Goal: Task Accomplishment & Management: Manage account settings

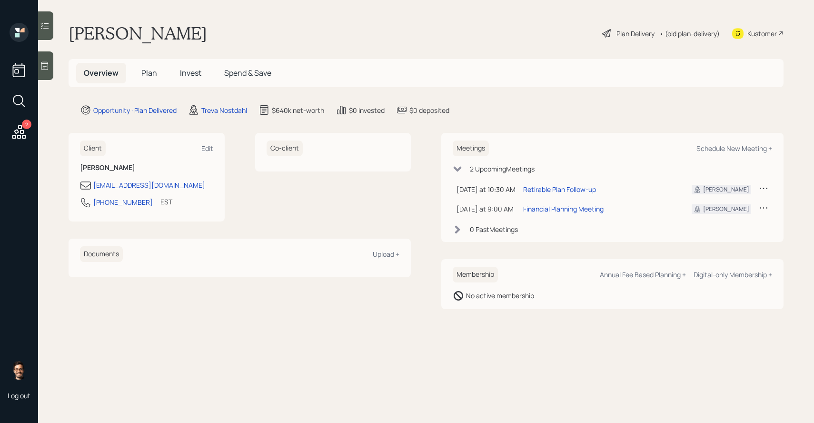
click at [630, 32] on div "Plan Delivery" at bounding box center [636, 34] width 38 height 10
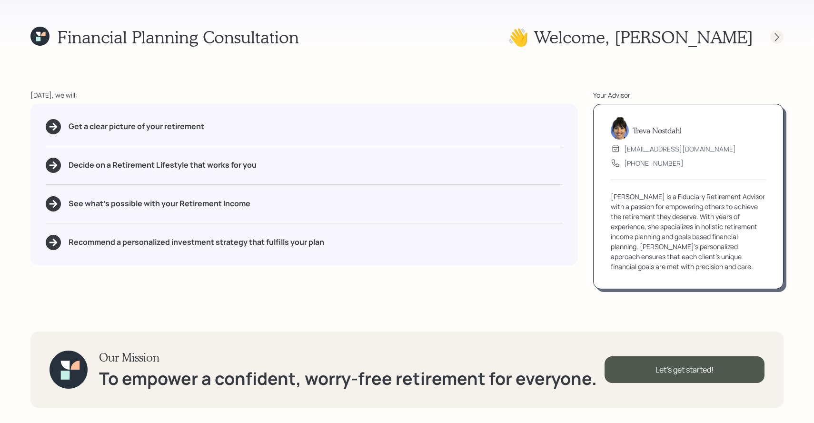
click at [776, 36] on icon at bounding box center [777, 37] width 10 height 10
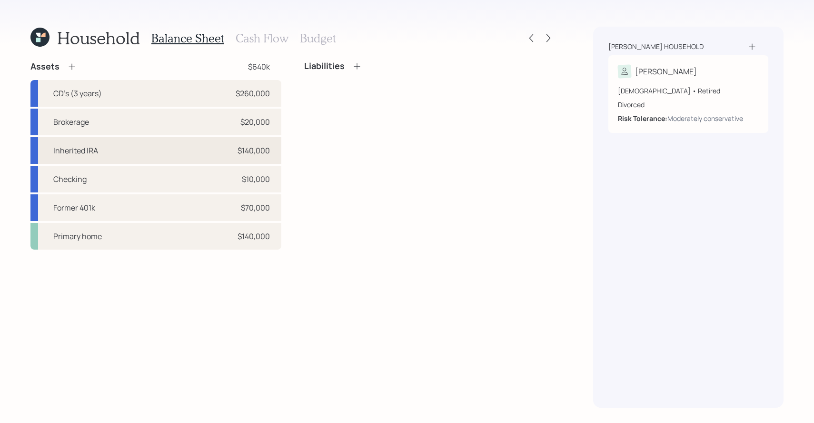
click at [262, 153] on div "$140,000" at bounding box center [254, 150] width 32 height 11
select select "taxable"
select select "balanced"
click at [225, 174] on div "Checking $10,000" at bounding box center [155, 179] width 251 height 27
select select "taxable"
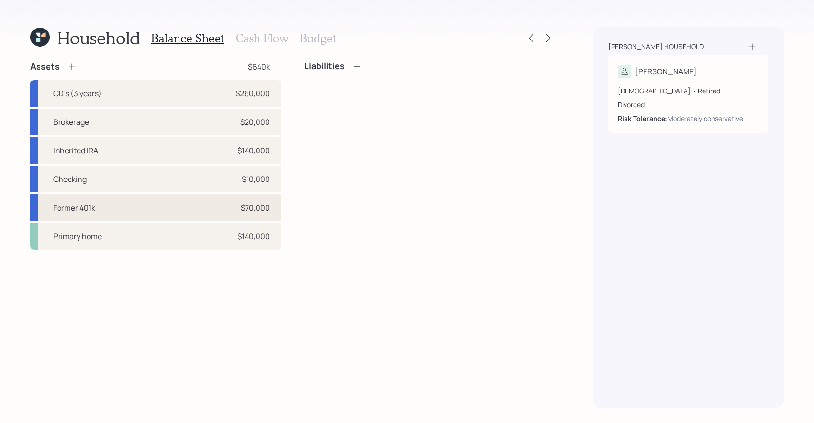
click at [221, 202] on div "Former 401k $70,000" at bounding box center [155, 207] width 251 height 27
select select "ira"
select select "balanced"
click at [546, 35] on icon at bounding box center [549, 38] width 10 height 10
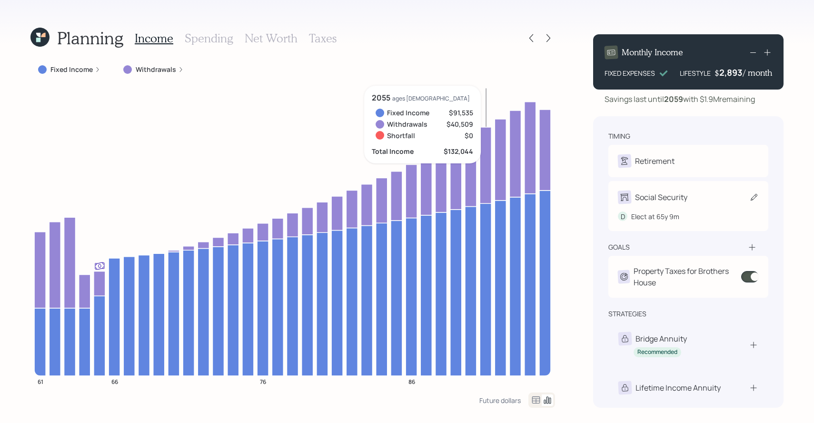
click at [669, 203] on div "Social Security" at bounding box center [661, 196] width 52 height 11
select select "9"
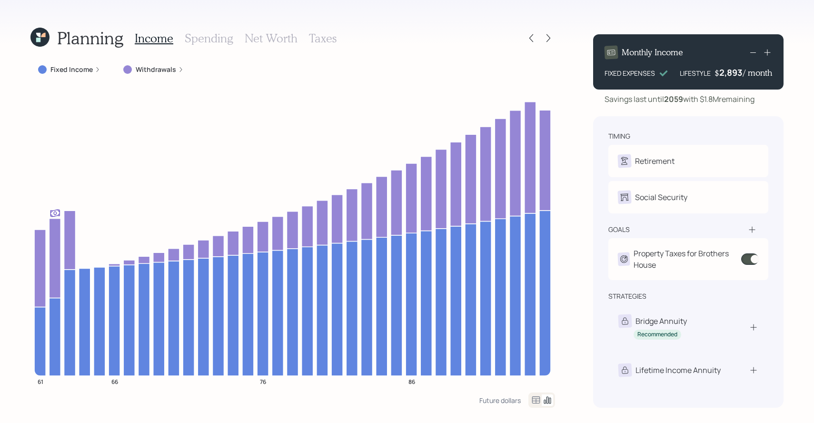
click at [199, 38] on h3 "Spending" at bounding box center [209, 38] width 49 height 14
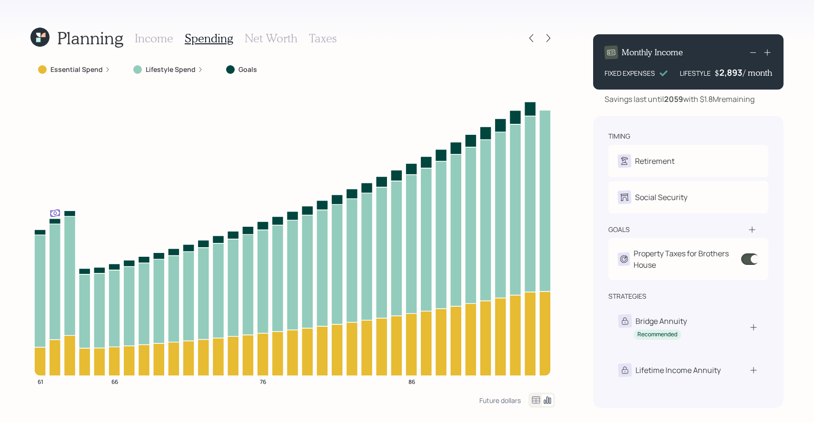
click at [156, 73] on label "Lifestyle Spend" at bounding box center [171, 70] width 50 height 10
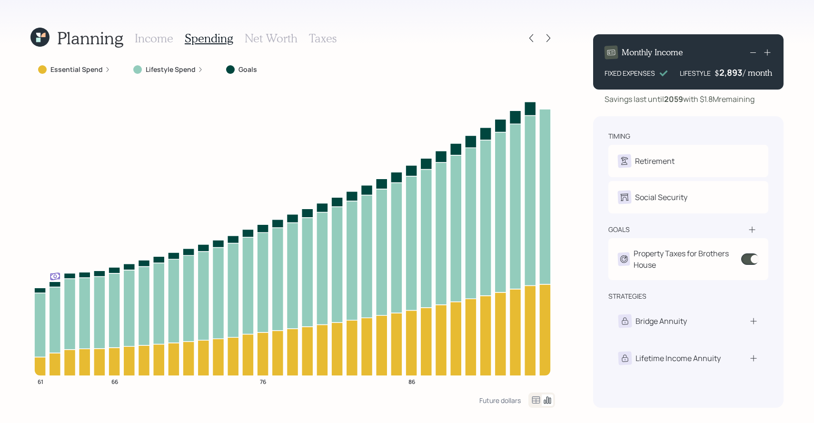
click at [167, 46] on div "Income Spending Net Worth Taxes" at bounding box center [236, 38] width 202 height 23
click at [172, 42] on h3 "Income" at bounding box center [154, 38] width 39 height 14
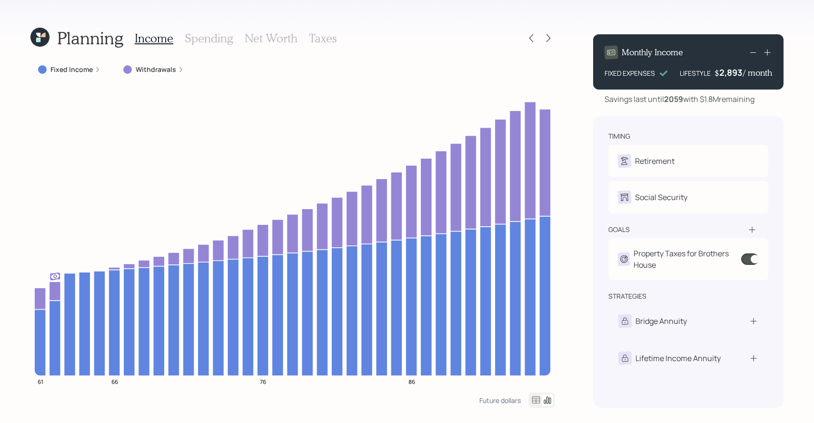
click at [201, 41] on h3 "Spending" at bounding box center [209, 38] width 49 height 14
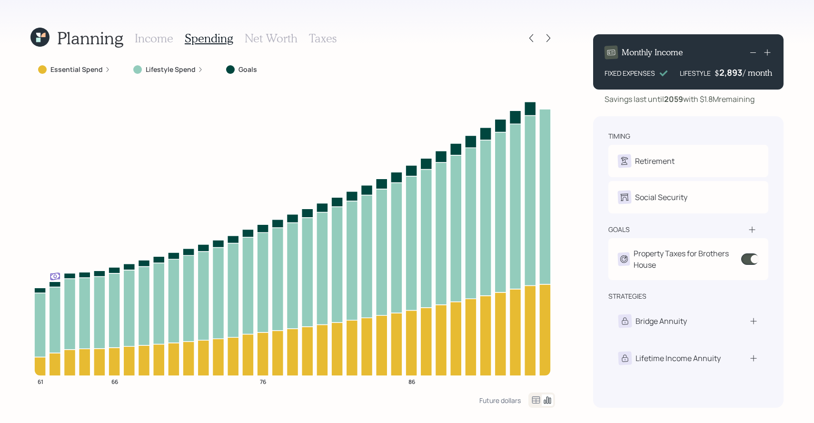
click at [160, 74] on label "Lifestyle Spend" at bounding box center [171, 70] width 50 height 10
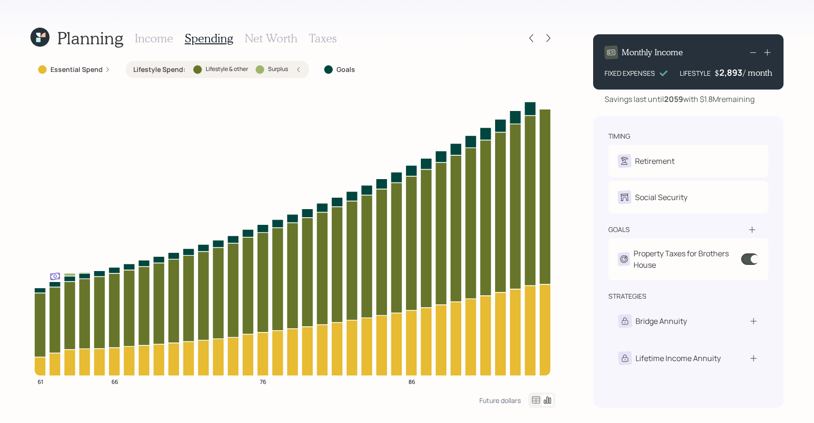
click at [93, 74] on div "Essential Spend" at bounding box center [74, 69] width 88 height 17
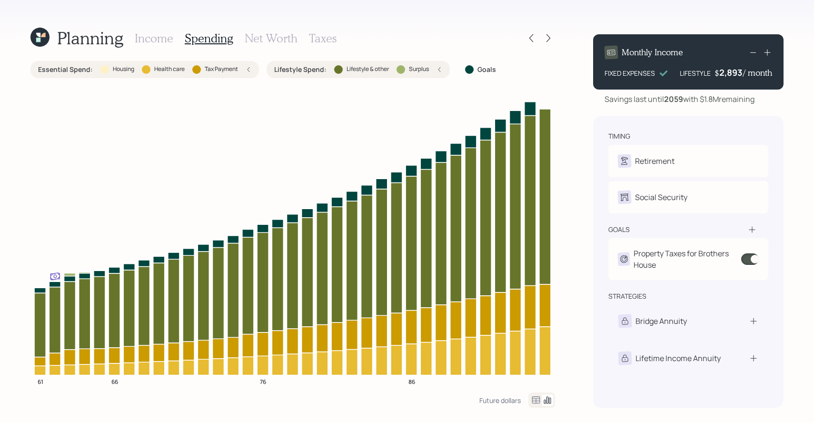
click at [155, 42] on h3 "Income" at bounding box center [154, 38] width 39 height 14
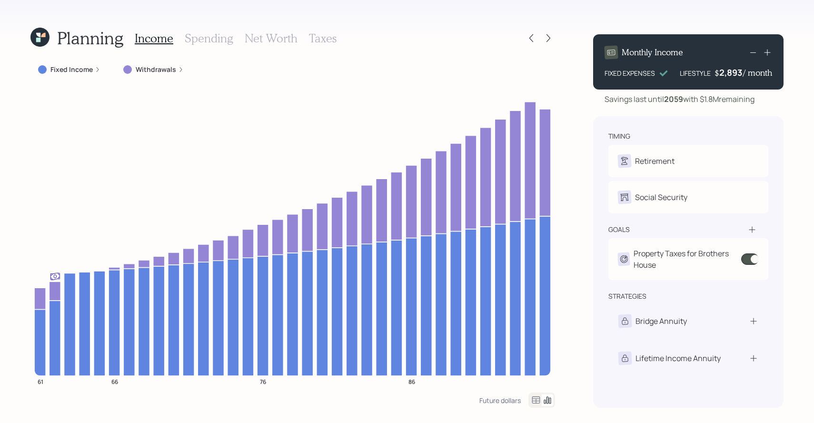
click at [199, 37] on h3 "Spending" at bounding box center [209, 38] width 49 height 14
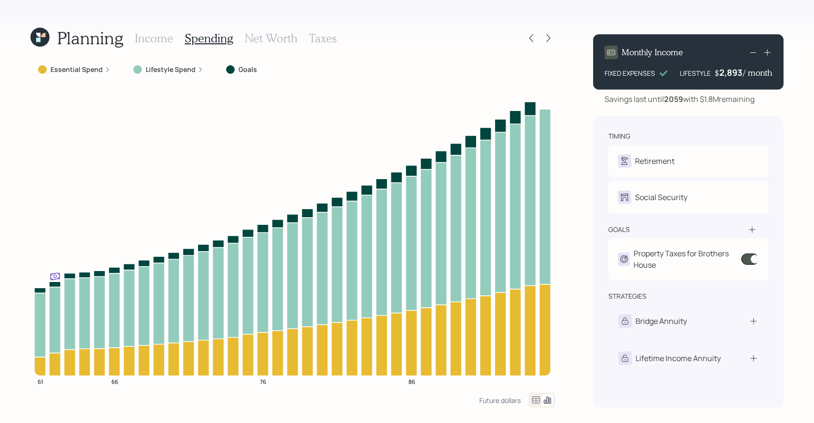
click at [199, 37] on h3 "Spending" at bounding box center [209, 38] width 49 height 14
click at [161, 42] on h3 "Income" at bounding box center [154, 38] width 39 height 14
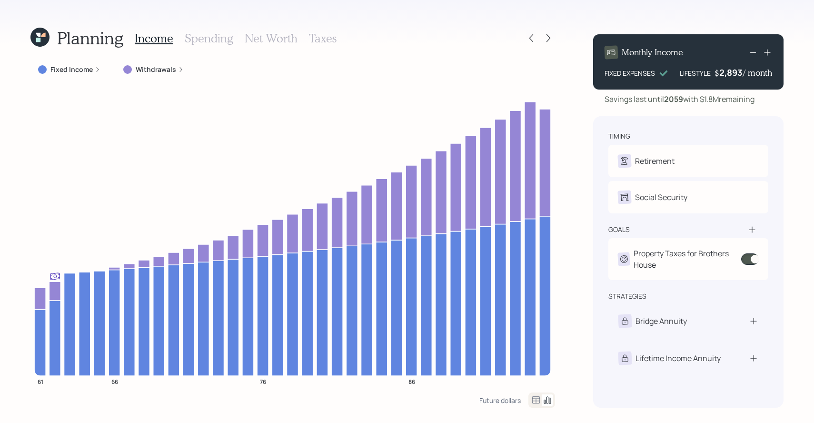
click at [97, 71] on icon at bounding box center [98, 70] width 6 height 6
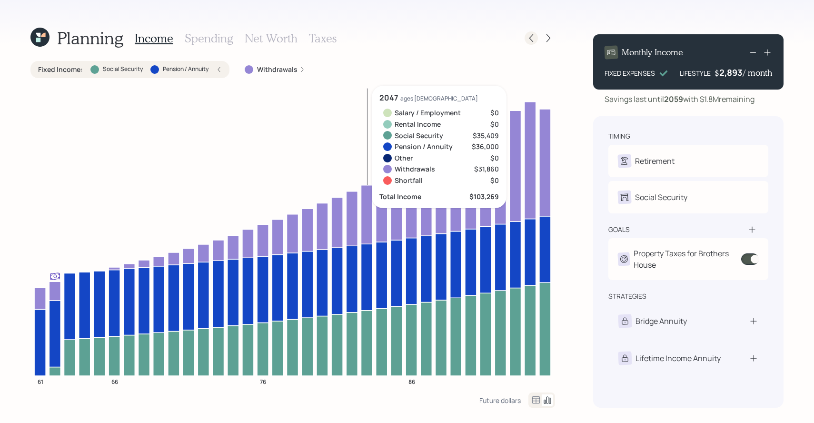
click at [531, 33] on div at bounding box center [531, 37] width 13 height 13
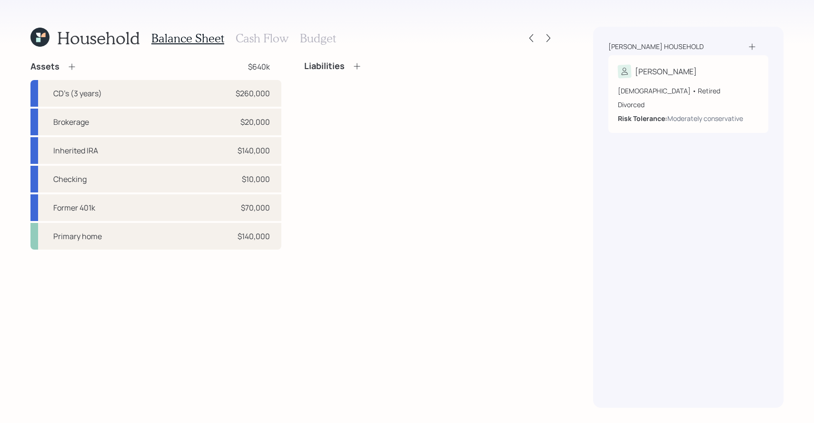
click at [258, 35] on h3 "Cash Flow" at bounding box center [262, 38] width 53 height 14
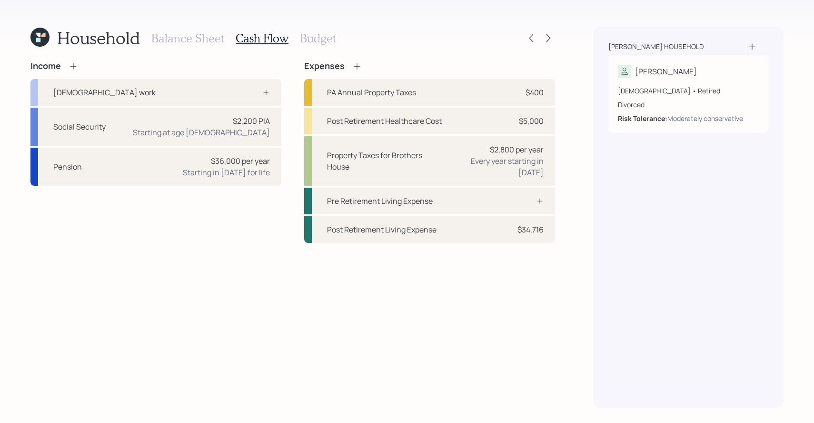
click at [196, 38] on h3 "Balance Sheet" at bounding box center [187, 38] width 73 height 14
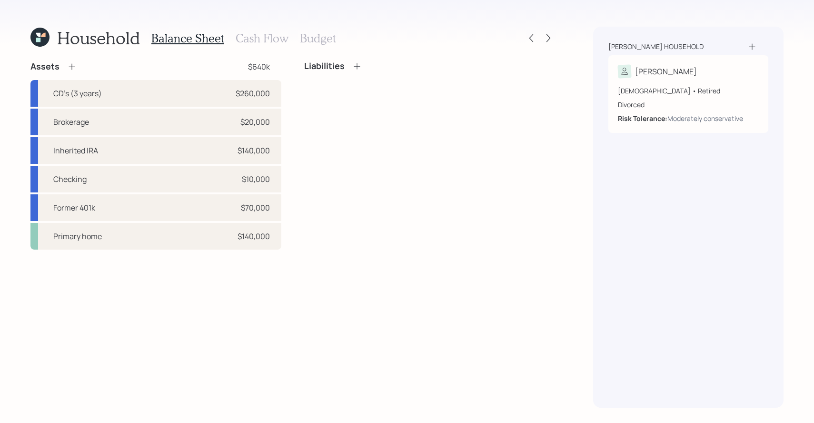
click at [245, 39] on h3 "Cash Flow" at bounding box center [262, 38] width 53 height 14
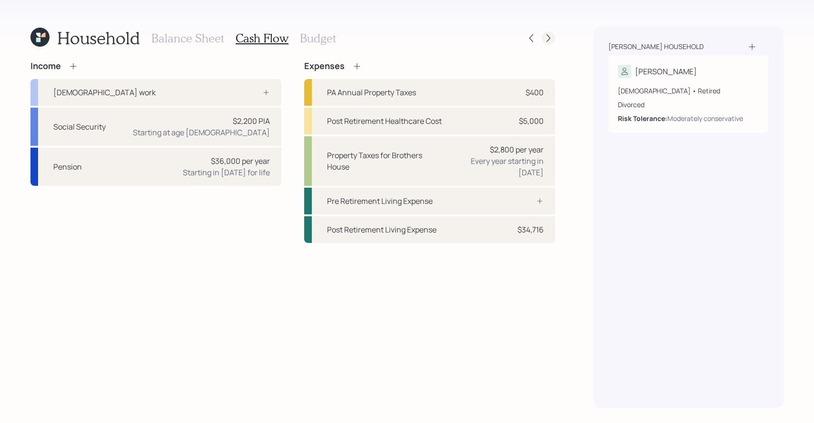
click at [547, 44] on div at bounding box center [548, 37] width 13 height 13
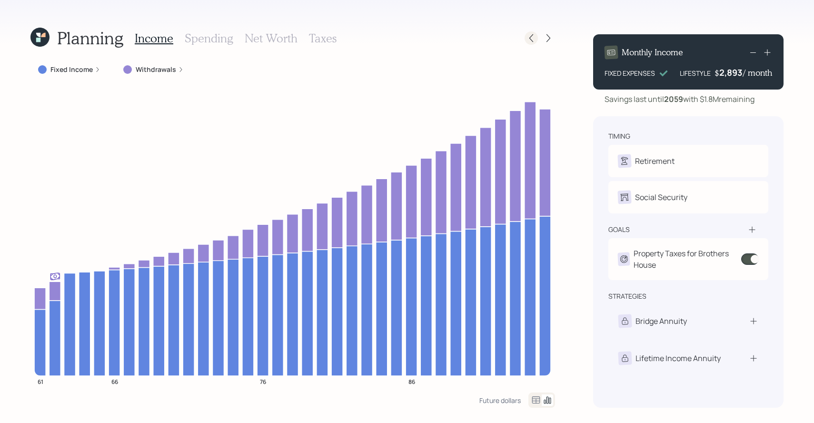
click at [530, 34] on icon at bounding box center [532, 38] width 10 height 10
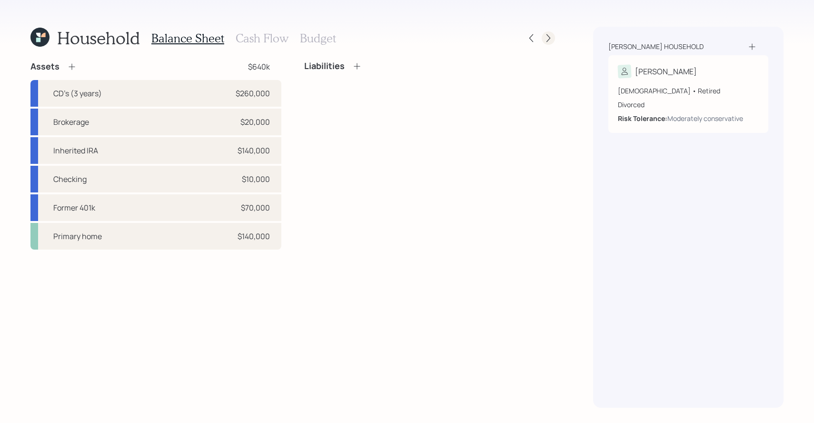
click at [550, 43] on div at bounding box center [548, 37] width 13 height 13
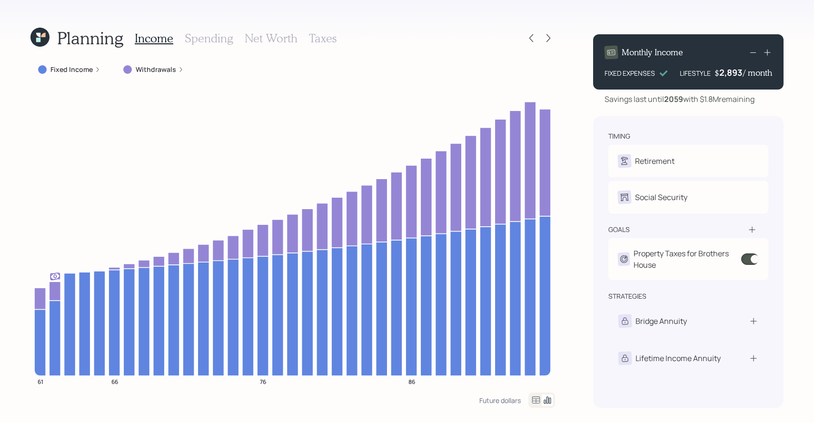
click at [164, 68] on label "Withdrawals" at bounding box center [156, 70] width 40 height 10
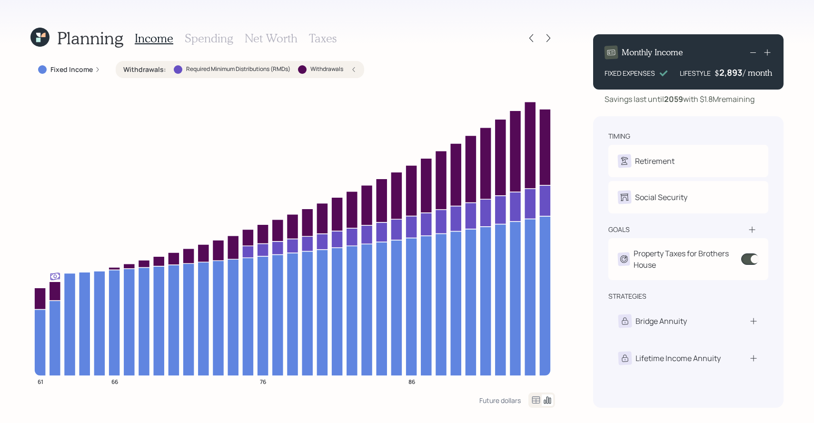
click at [209, 36] on h3 "Spending" at bounding box center [209, 38] width 49 height 14
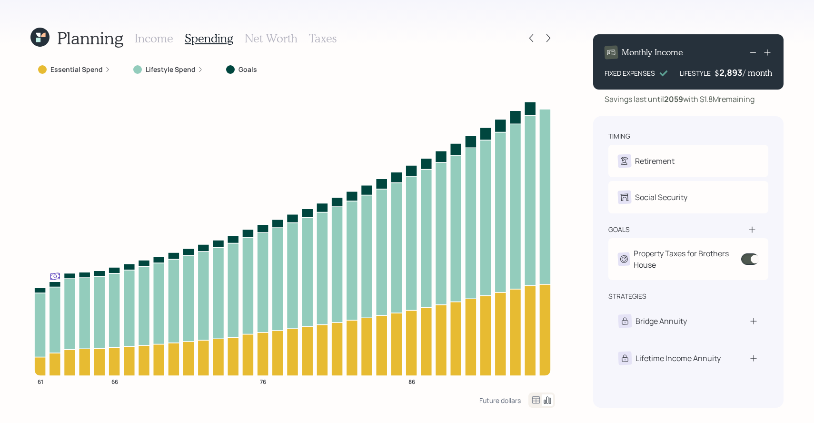
click at [169, 41] on h3 "Income" at bounding box center [154, 38] width 39 height 14
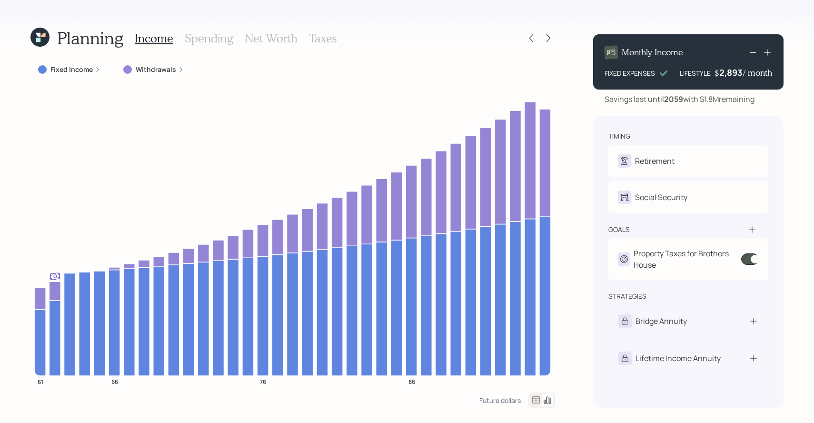
click at [207, 36] on h3 "Spending" at bounding box center [209, 38] width 49 height 14
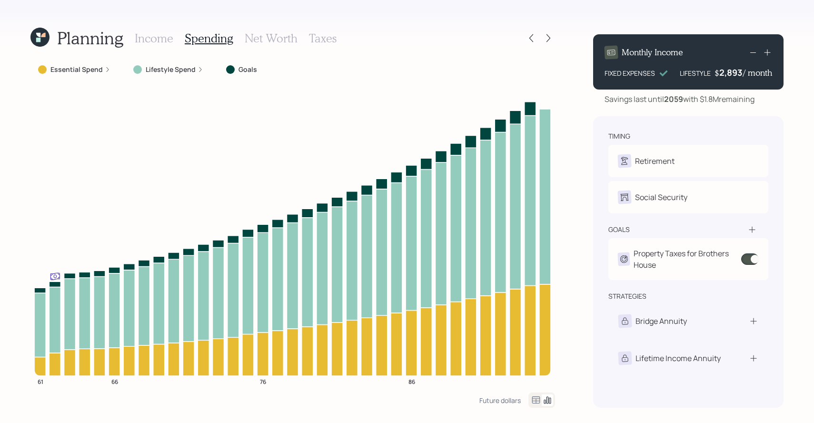
click at [164, 65] on label "Lifestyle Spend" at bounding box center [171, 70] width 50 height 10
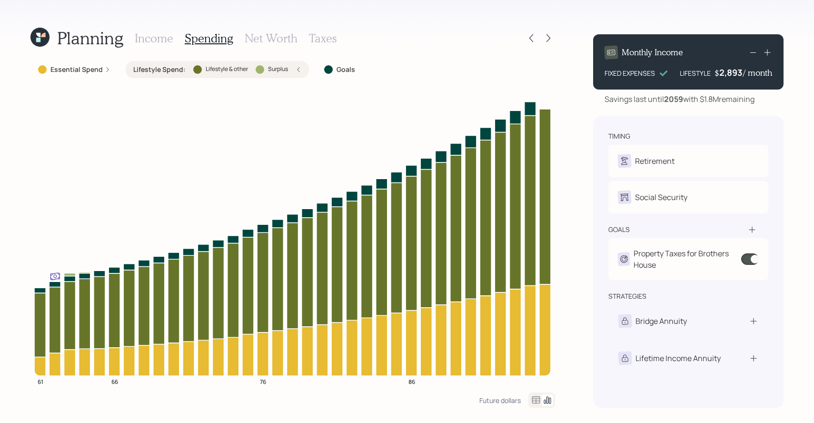
click at [167, 44] on h3 "Income" at bounding box center [154, 38] width 39 height 14
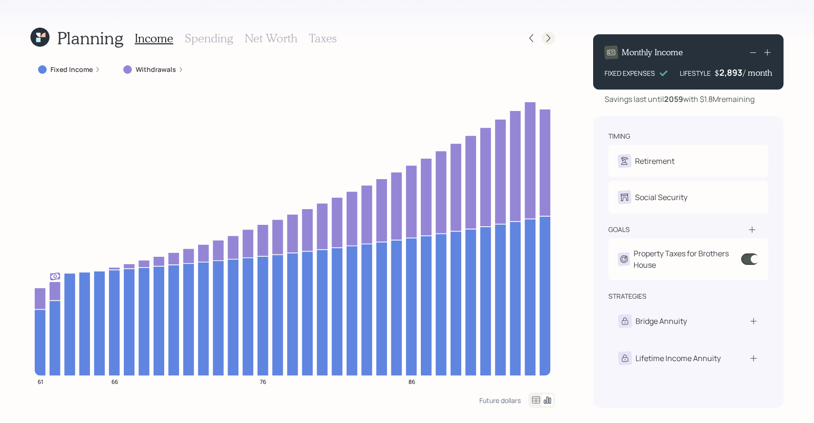
click at [545, 38] on icon at bounding box center [549, 38] width 10 height 10
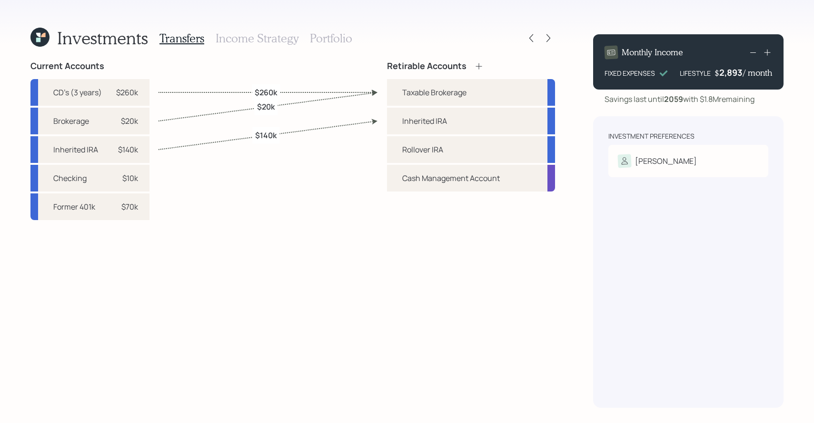
click at [545, 38] on icon at bounding box center [549, 38] width 10 height 10
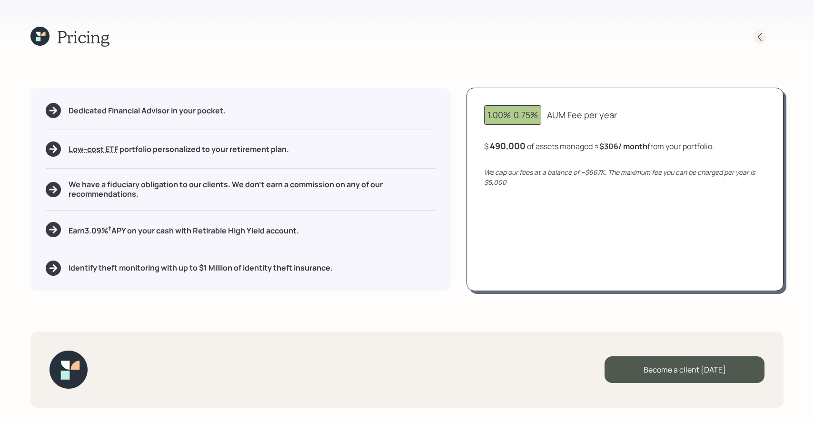
click at [763, 33] on icon at bounding box center [760, 37] width 10 height 10
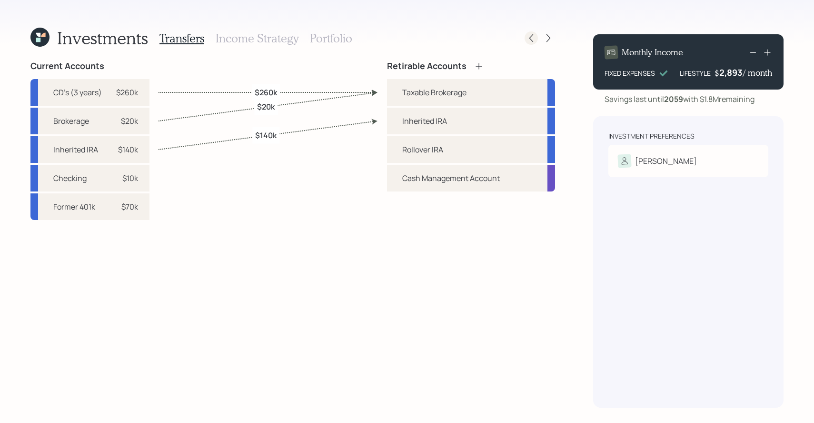
click at [530, 41] on icon at bounding box center [532, 38] width 10 height 10
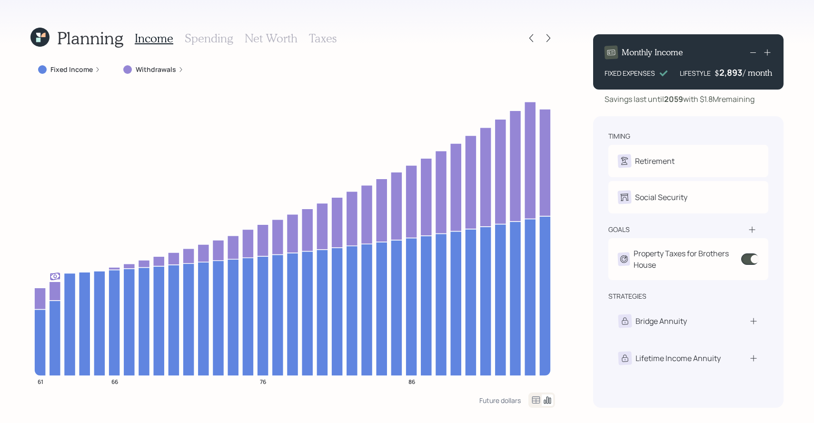
click at [309, 37] on h3 "Taxes" at bounding box center [323, 38] width 28 height 14
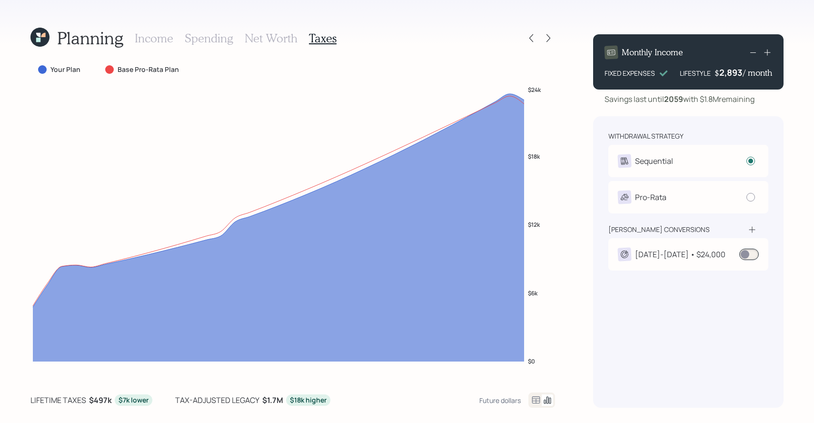
click at [204, 40] on h3 "Spending" at bounding box center [209, 38] width 49 height 14
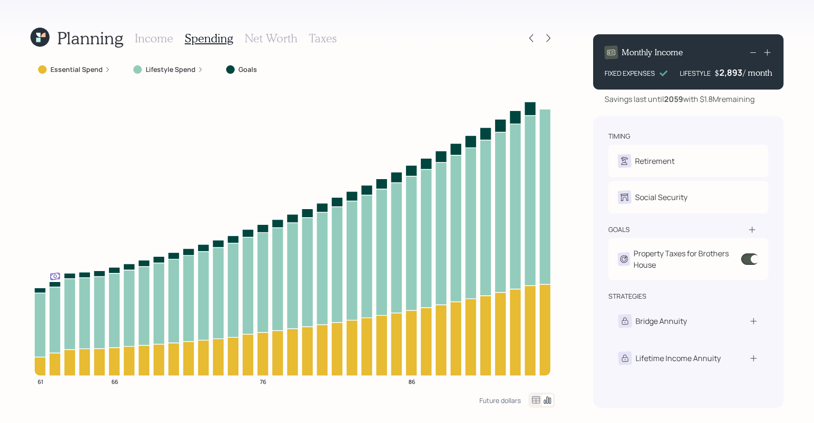
click at [167, 38] on h3 "Income" at bounding box center [154, 38] width 39 height 14
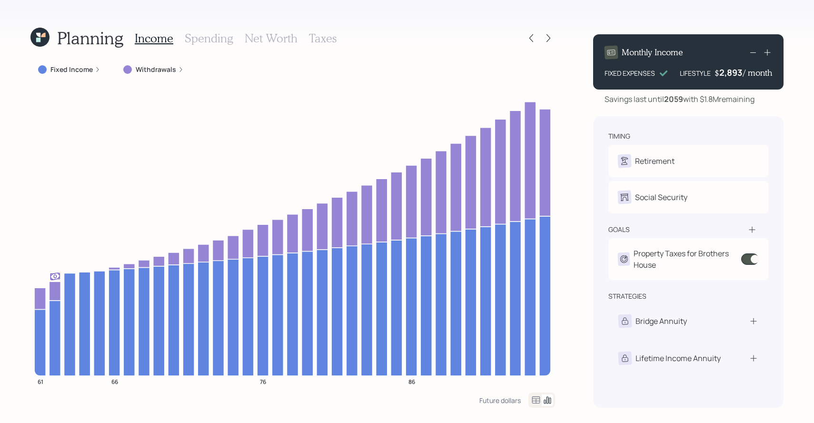
click at [156, 67] on label "Withdrawals" at bounding box center [156, 70] width 40 height 10
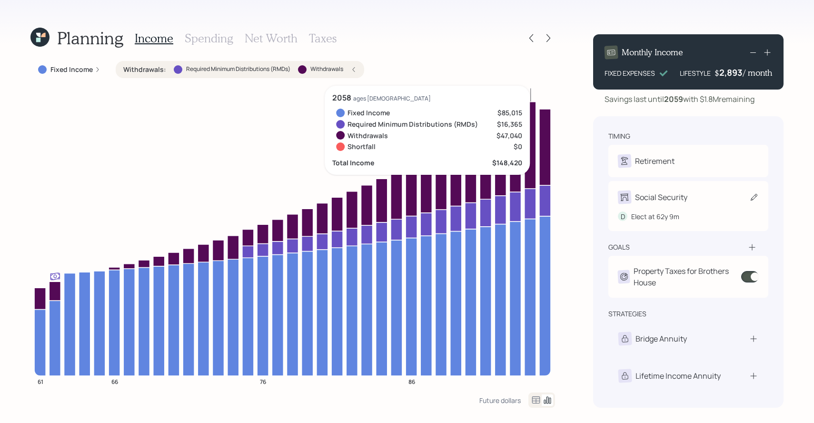
click at [662, 203] on div "Social Security" at bounding box center [653, 196] width 70 height 13
select select "9"
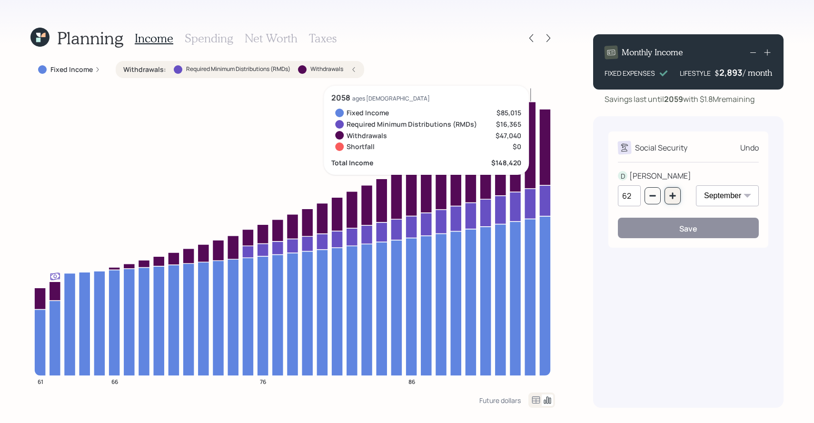
click at [673, 197] on icon "button" at bounding box center [673, 195] width 6 height 6
type input "65"
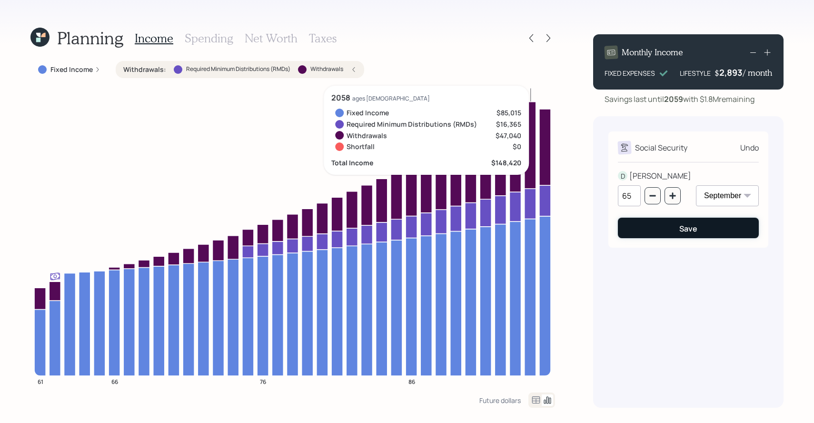
click at [677, 229] on button "Save" at bounding box center [688, 228] width 141 height 20
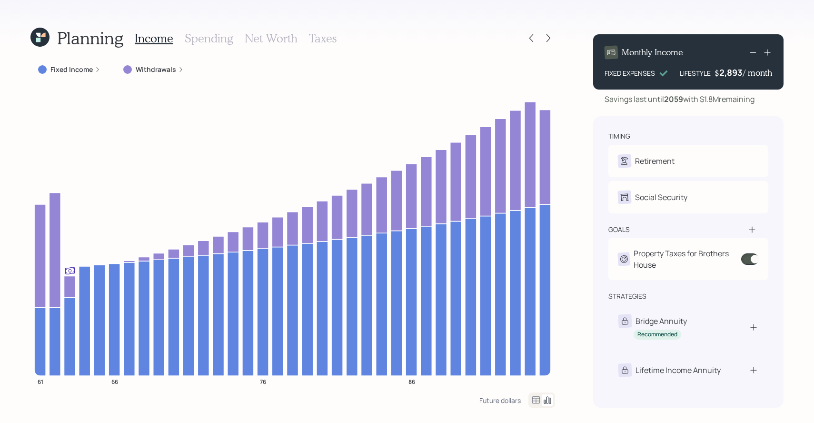
click at [75, 74] on div "Fixed Income" at bounding box center [69, 69] width 78 height 17
